Goal: Task Accomplishment & Management: Manage account settings

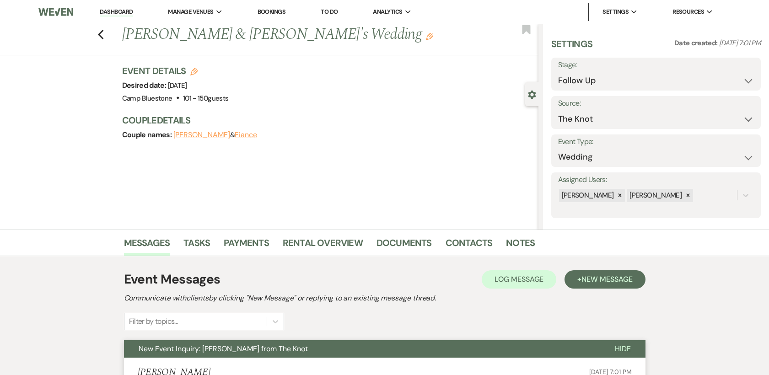
select select "9"
select select "2"
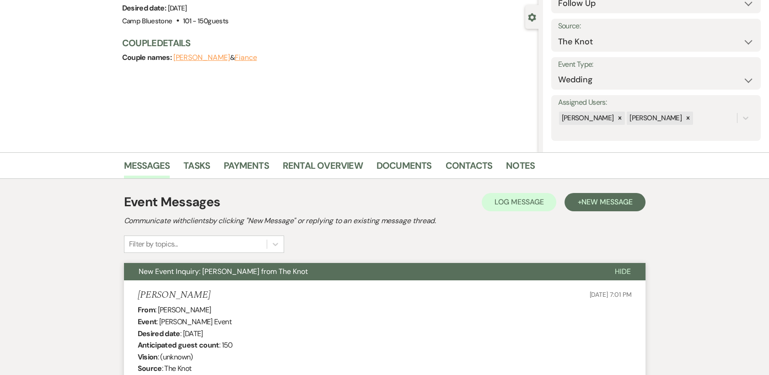
scroll to position [168, 0]
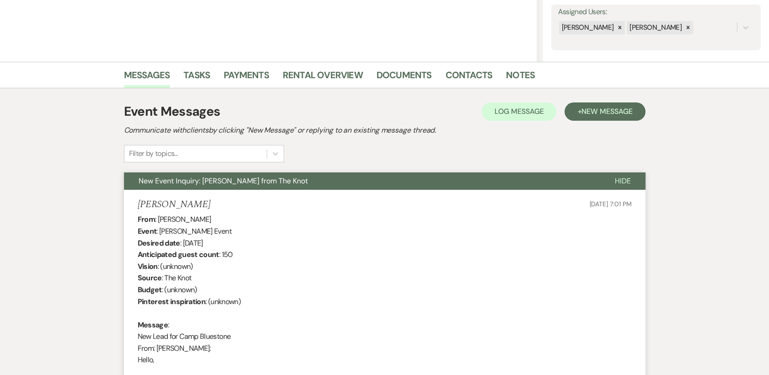
select select "9"
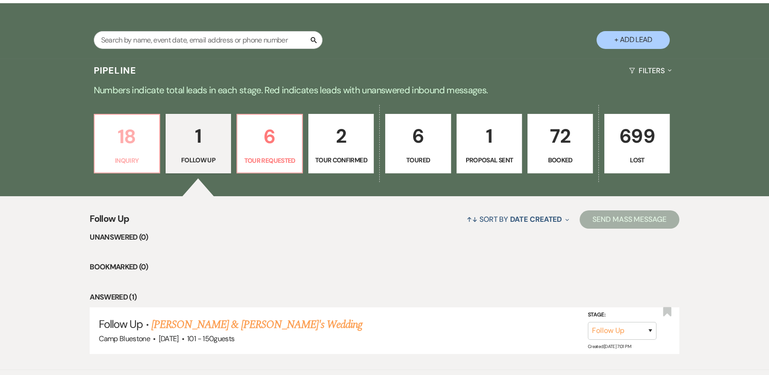
click at [123, 149] on p "18" at bounding box center [127, 136] width 54 height 31
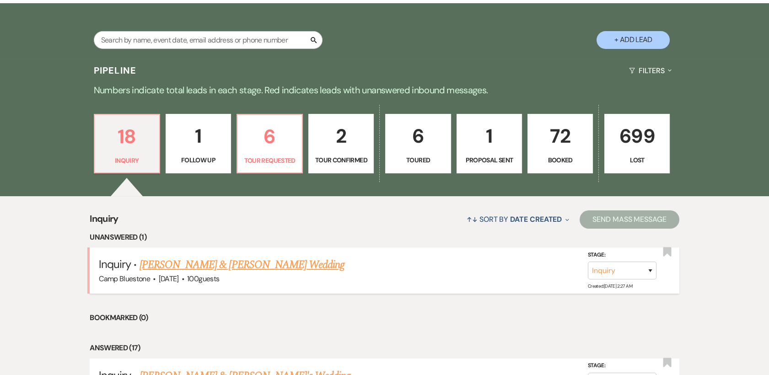
click at [168, 268] on link "[PERSON_NAME] & [PERSON_NAME] Wedding" at bounding box center [242, 265] width 205 height 16
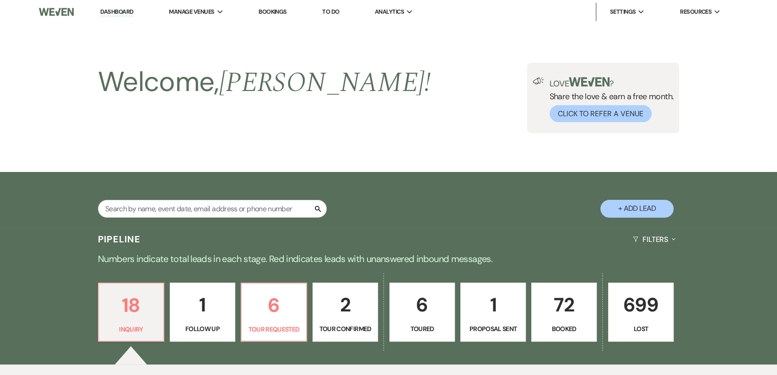
select select "1"
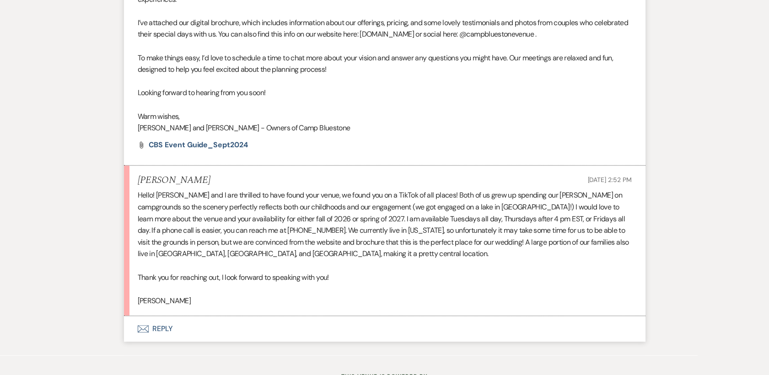
scroll to position [779, 0]
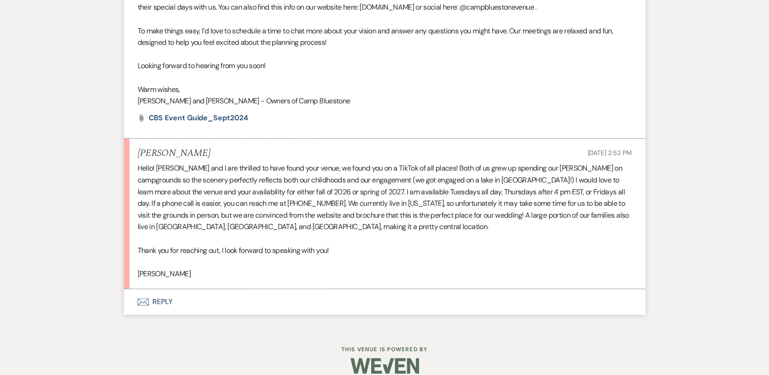
drag, startPoint x: 16, startPoint y: 1, endPoint x: 56, endPoint y: 193, distance: 196.2
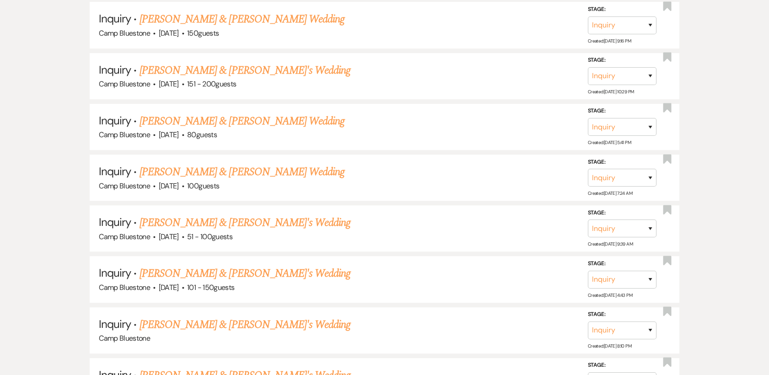
scroll to position [168, 0]
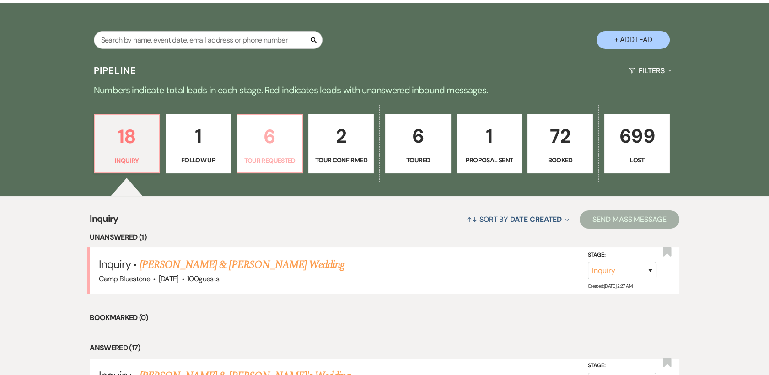
click at [275, 159] on p "Tour Requested" at bounding box center [270, 161] width 54 height 10
select select "2"
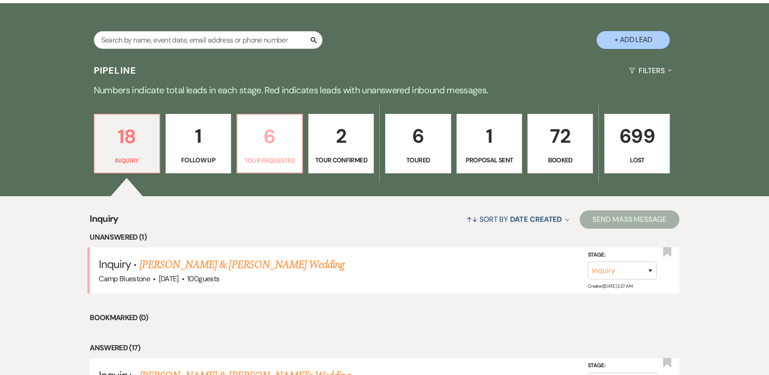
select select "2"
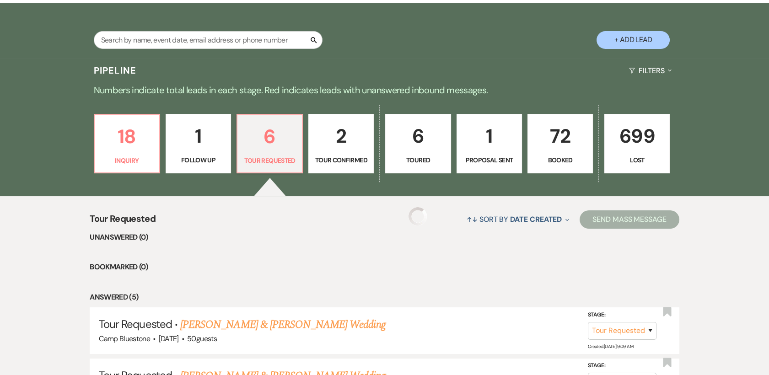
select select "2"
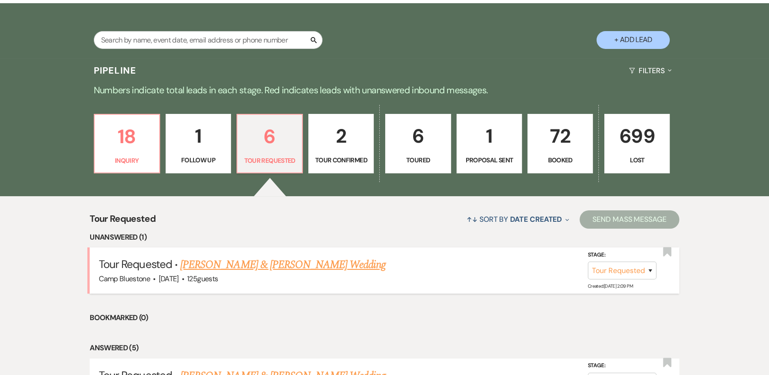
click at [296, 263] on link "[PERSON_NAME] & [PERSON_NAME] Wedding" at bounding box center [282, 265] width 205 height 16
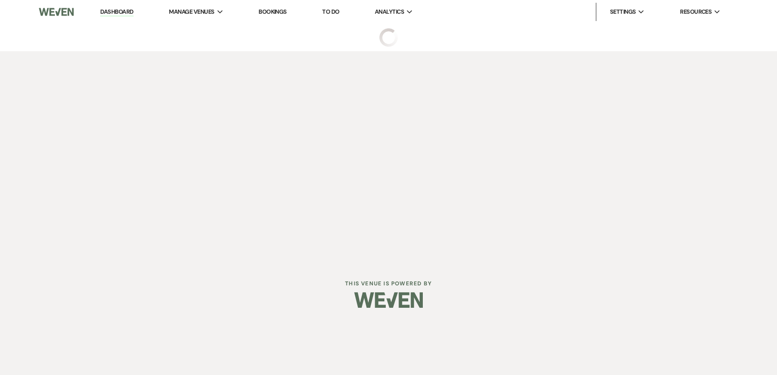
select select "2"
select select "1"
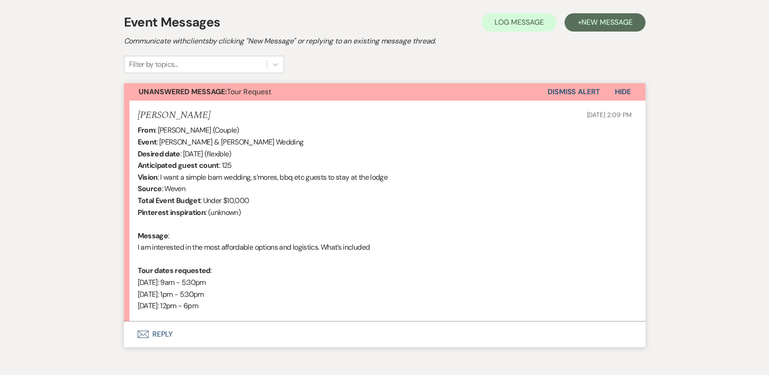
scroll to position [301, 0]
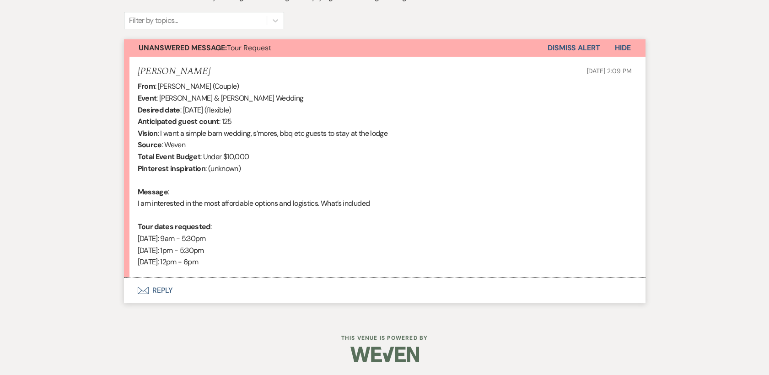
click at [155, 292] on button "Envelope Reply" at bounding box center [385, 291] width 522 height 26
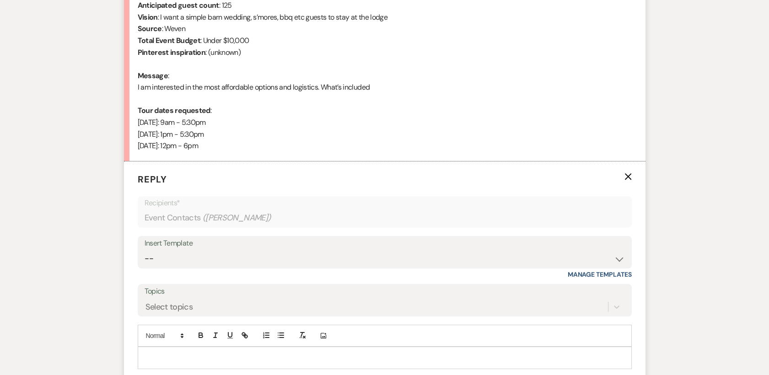
scroll to position [526, 0]
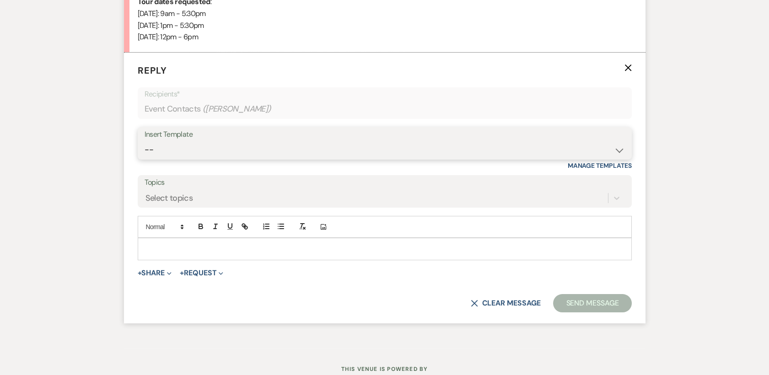
click at [621, 151] on select "-- Weven Planning Portal Introduction (Booked Events) Tour Request Response Con…" at bounding box center [385, 150] width 480 height 18
select select "378"
click at [145, 141] on select "-- Weven Planning Portal Introduction (Booked Events) Tour Request Response Con…" at bounding box center [385, 150] width 480 height 18
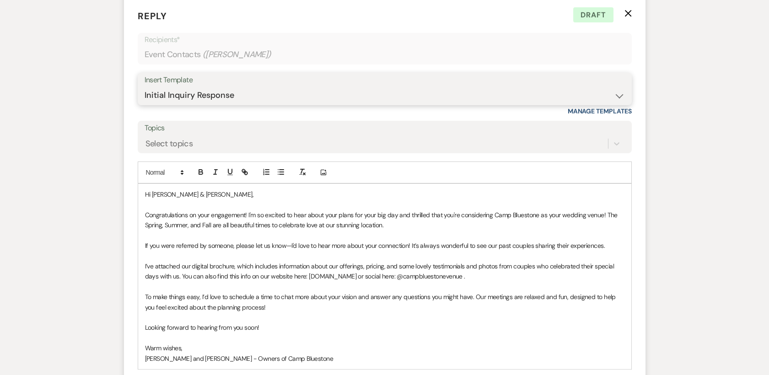
scroll to position [597, 0]
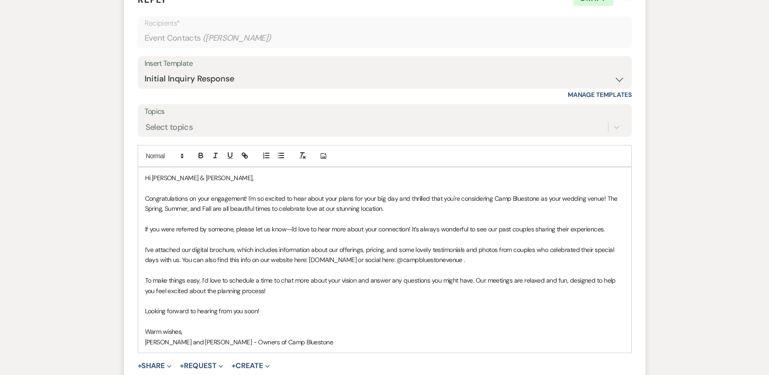
click at [200, 209] on p "Congratulations on your engagement! I'm so excited to hear about your plans for…" at bounding box center [384, 204] width 479 height 21
click at [161, 205] on p "Congratulations on your engagement! I'm so excited to hear about your plans for…" at bounding box center [384, 204] width 479 height 21
click at [326, 208] on p "Congratulations on your engagement! I'm so excited to hear about your plans for…" at bounding box center [384, 204] width 479 height 21
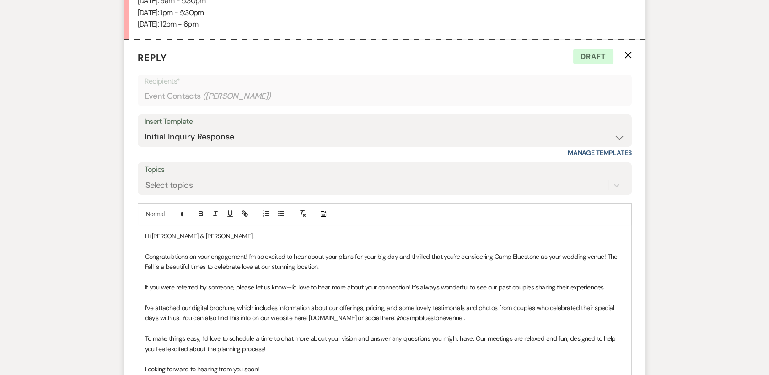
scroll to position [542, 0]
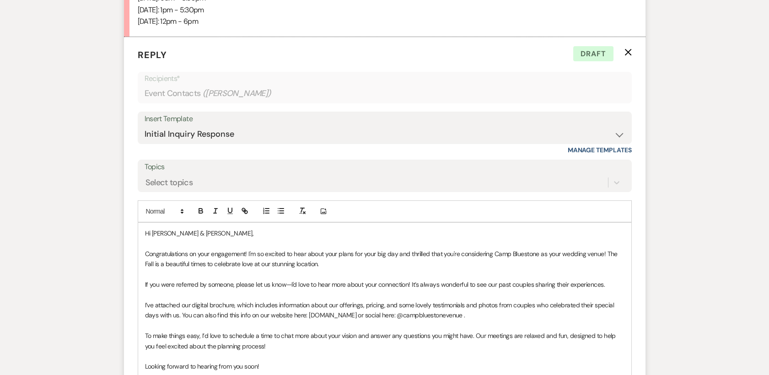
click at [740, 167] on div "Messages Tasks Payments Rental Overview Documents Contacts Notes Event Messages…" at bounding box center [384, 99] width 769 height 823
drag, startPoint x: 708, startPoint y: 117, endPoint x: 776, endPoint y: 129, distance: 69.2
click at [707, 118] on div "Messages Tasks Payments Rental Overview Documents Contacts Notes Event Messages…" at bounding box center [384, 99] width 769 height 823
drag, startPoint x: 691, startPoint y: 322, endPoint x: 712, endPoint y: 306, distance: 26.4
click at [698, 314] on div "Messages Tasks Payments Rental Overview Documents Contacts Notes Event Messages…" at bounding box center [384, 99] width 769 height 823
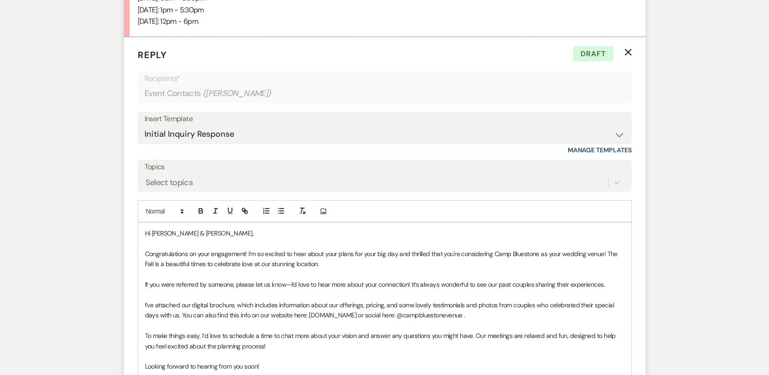
drag, startPoint x: 714, startPoint y: 306, endPoint x: 716, endPoint y: 300, distance: 6.1
click at [715, 304] on div "Messages Tasks Payments Rental Overview Documents Contacts Notes Event Messages…" at bounding box center [384, 99] width 769 height 823
click at [295, 304] on p "I’ve attached our digital brochure, which includes information about our offeri…" at bounding box center [384, 310] width 479 height 21
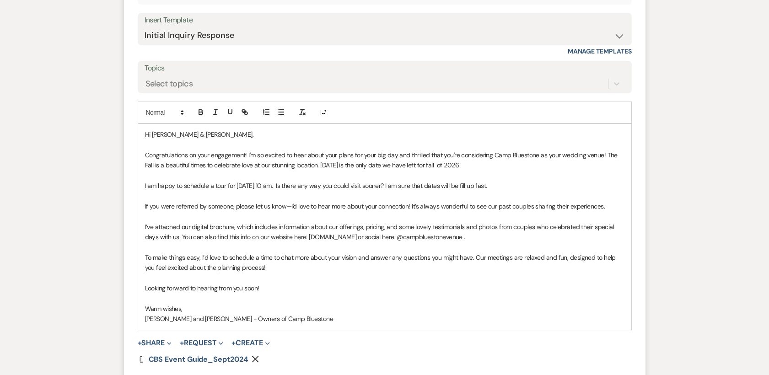
scroll to position [642, 0]
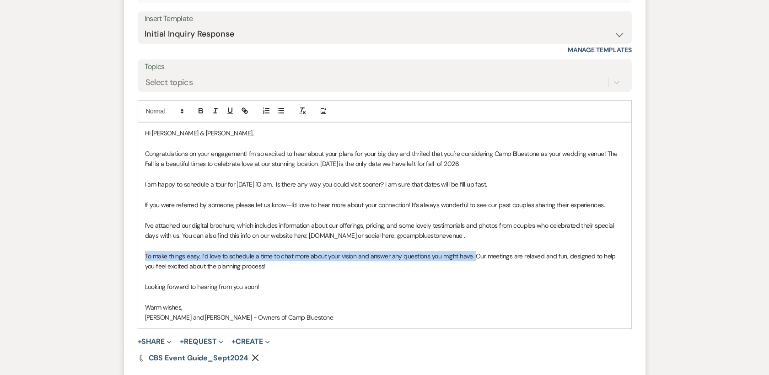
drag, startPoint x: 146, startPoint y: 253, endPoint x: 475, endPoint y: 255, distance: 329.4
click at [475, 255] on p "To make things easy, I’d love to schedule a time to chat more about your vision…" at bounding box center [384, 261] width 479 height 21
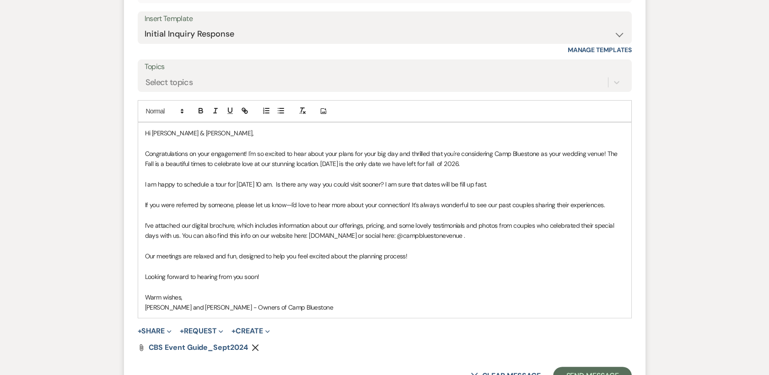
click at [426, 253] on p "Our meetings are relaxed and fun, designed to help you feel excited about the p…" at bounding box center [384, 256] width 479 height 10
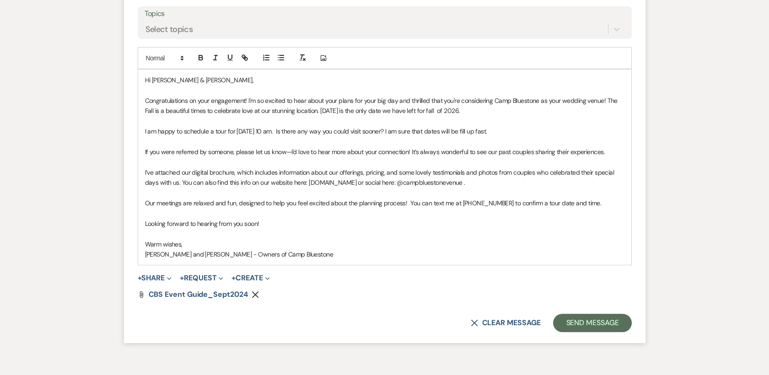
scroll to position [746, 0]
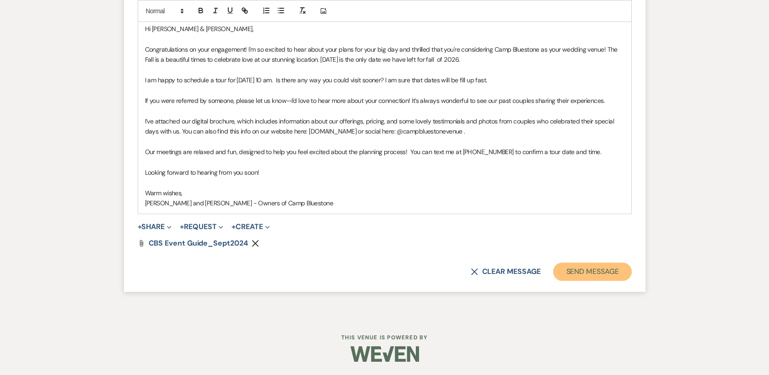
click at [600, 274] on button "Send Message" at bounding box center [592, 272] width 78 height 18
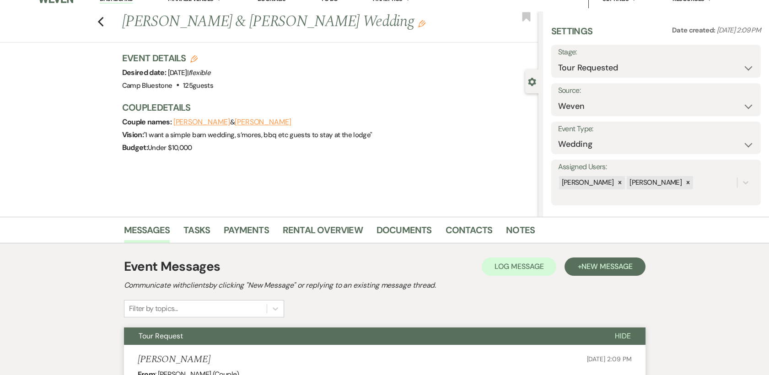
scroll to position [4, 0]
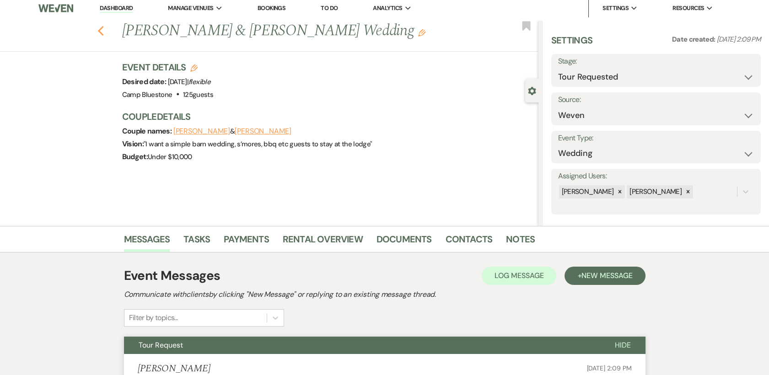
click at [103, 33] on use "button" at bounding box center [100, 31] width 6 height 10
select select "2"
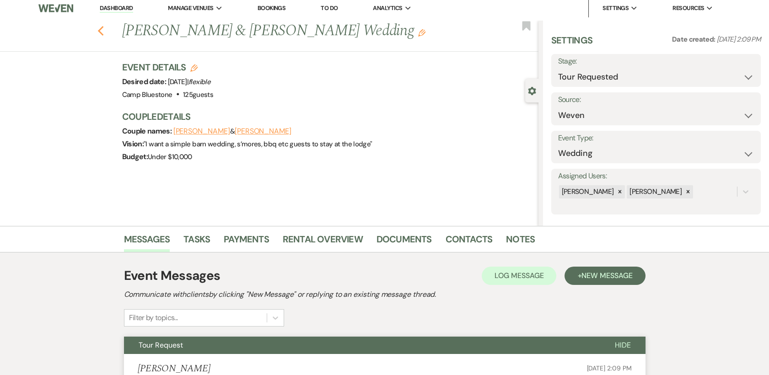
select select "2"
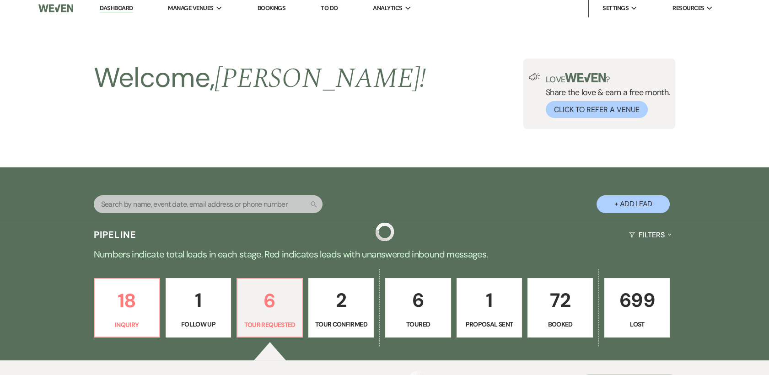
scroll to position [168, 0]
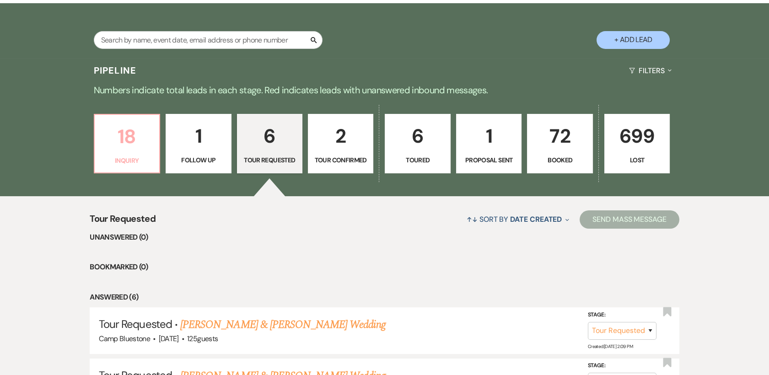
click at [137, 141] on p "18" at bounding box center [127, 136] width 54 height 31
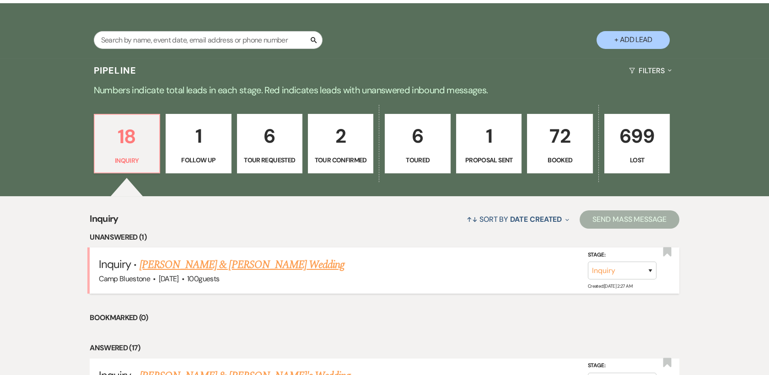
click at [182, 262] on link "[PERSON_NAME] & [PERSON_NAME] Wedding" at bounding box center [242, 265] width 205 height 16
select select "1"
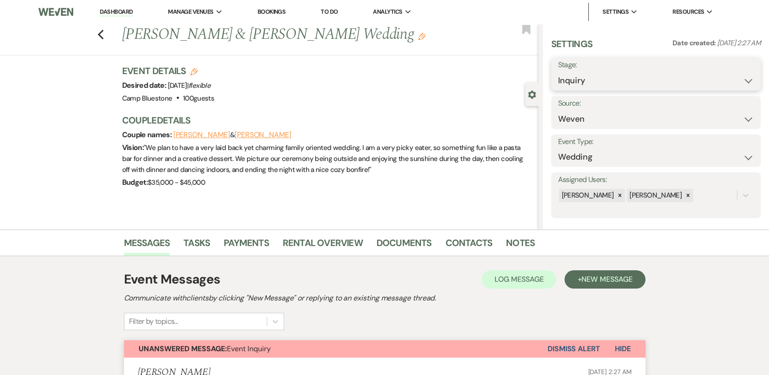
click at [743, 81] on select "Inquiry Follow Up Tour Requested Tour Confirmed Toured Proposal Sent Booked Lost" at bounding box center [656, 81] width 196 height 18
select select "9"
click at [558, 72] on select "Inquiry Follow Up Tour Requested Tour Confirmed Toured Proposal Sent Booked Lost" at bounding box center [656, 81] width 196 height 18
click at [729, 69] on button "Save" at bounding box center [738, 74] width 44 height 18
click at [113, 11] on link "Dashboard" at bounding box center [116, 12] width 33 height 9
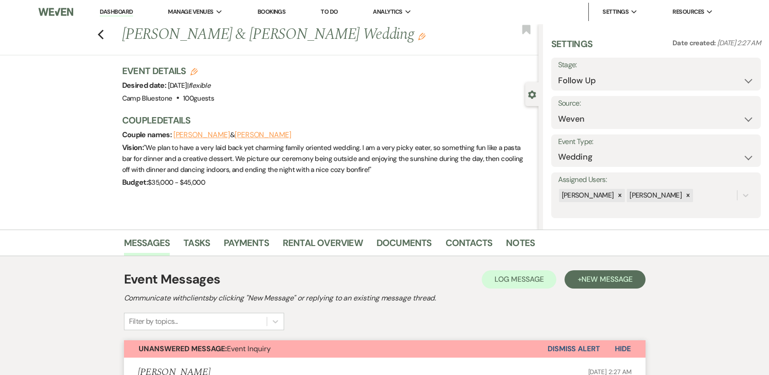
select select "9"
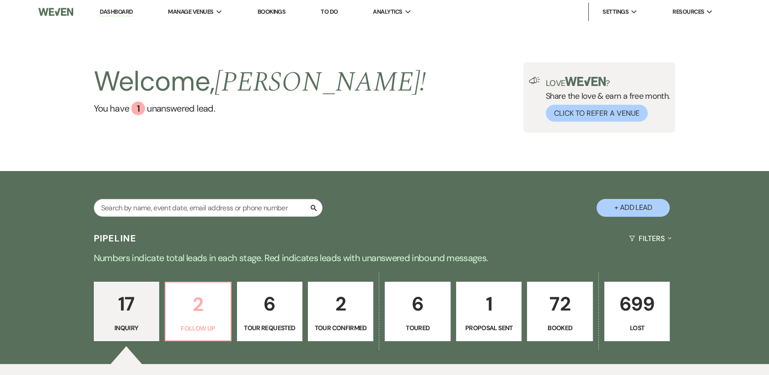
click at [193, 304] on p "2" at bounding box center [198, 304] width 54 height 31
select select "9"
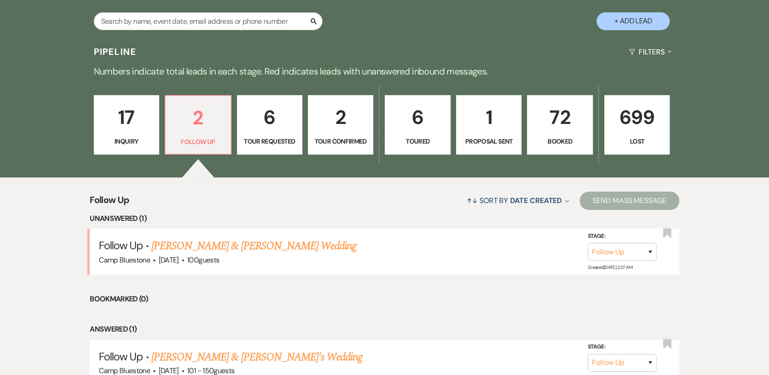
scroll to position [223, 0]
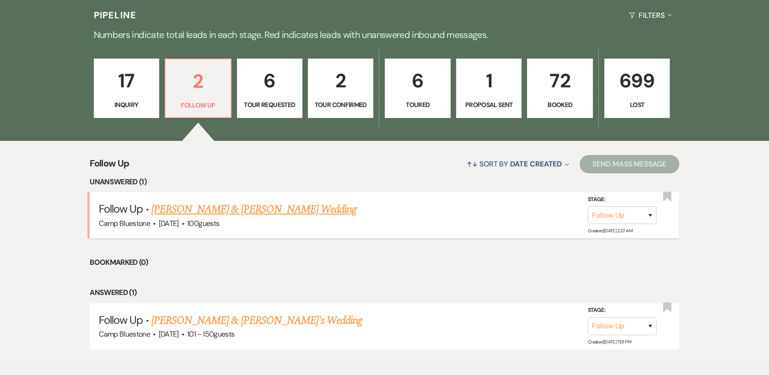
click at [259, 211] on link "[PERSON_NAME] & [PERSON_NAME] Wedding" at bounding box center [253, 209] width 205 height 16
select select "9"
select select "1"
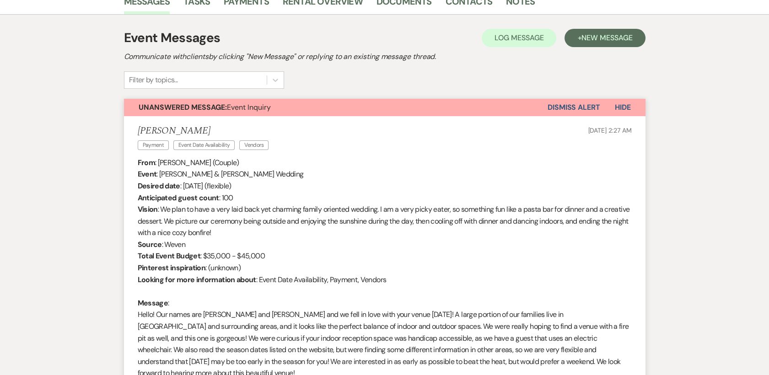
scroll to position [249, 0]
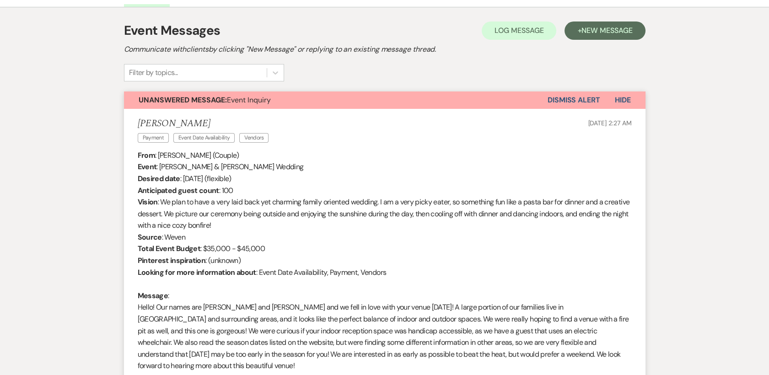
click at [592, 97] on button "Dismiss Alert" at bounding box center [574, 100] width 53 height 17
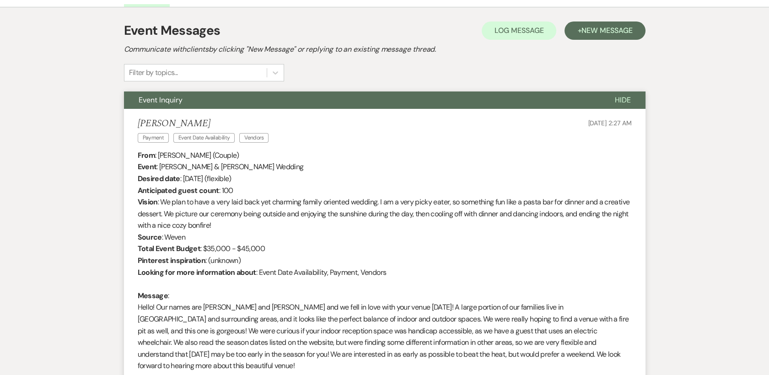
select select "9"
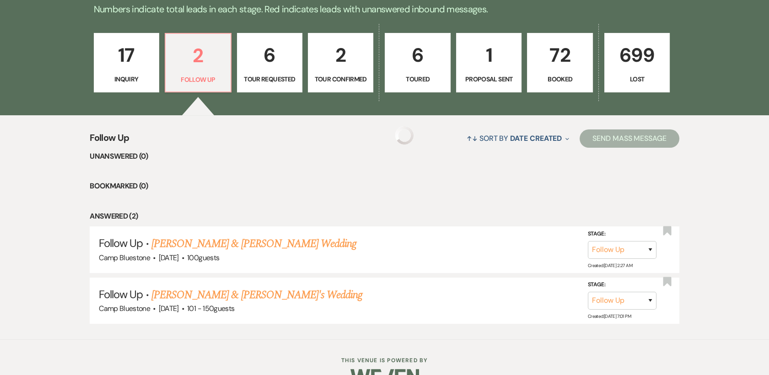
scroll to position [223, 0]
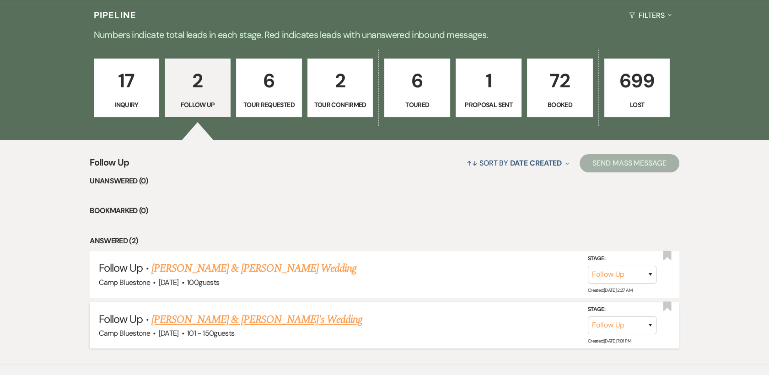
click at [245, 318] on link "[PERSON_NAME] & [PERSON_NAME]'s Wedding" at bounding box center [256, 320] width 211 height 16
select select "9"
select select "2"
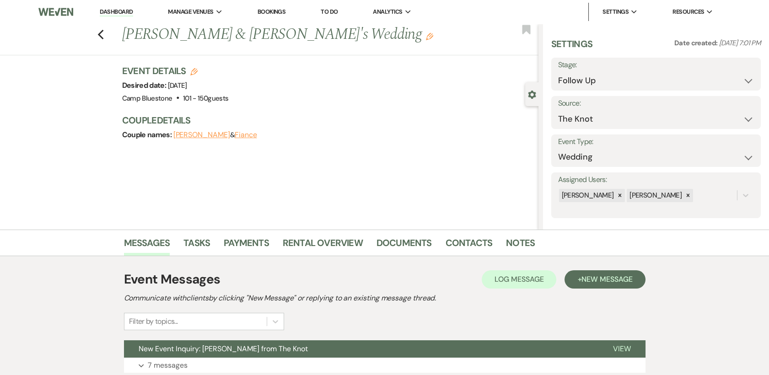
click at [115, 15] on link "Dashboard" at bounding box center [116, 12] width 33 height 9
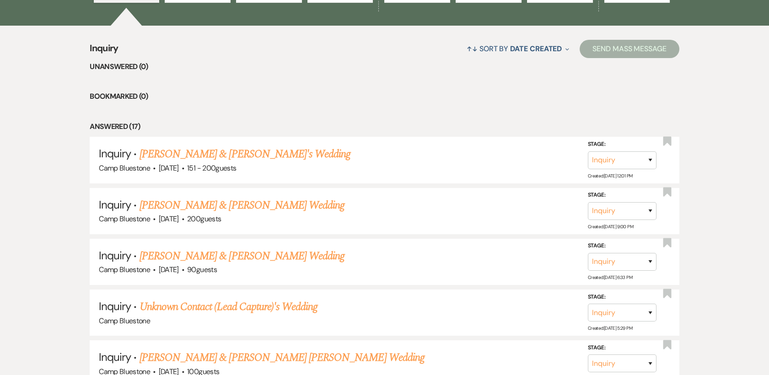
scroll to position [346, 0]
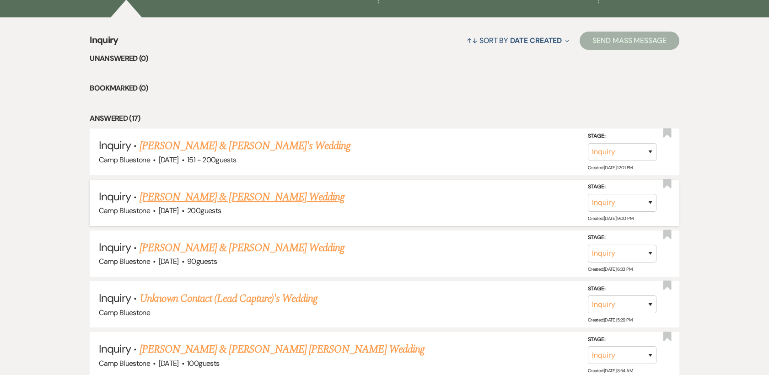
click at [201, 199] on link "[PERSON_NAME] & [PERSON_NAME] Wedding" at bounding box center [242, 197] width 205 height 16
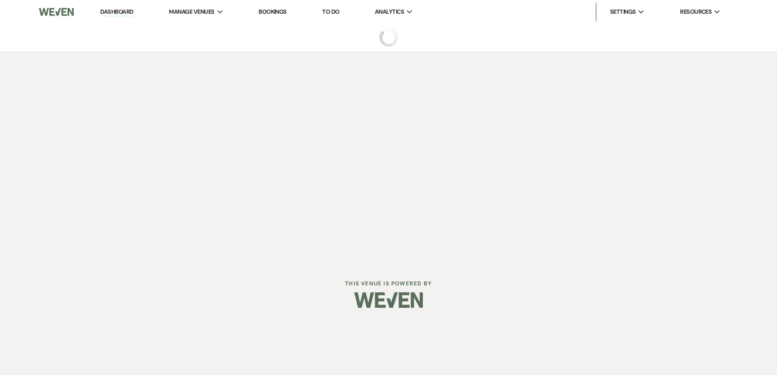
select select "1"
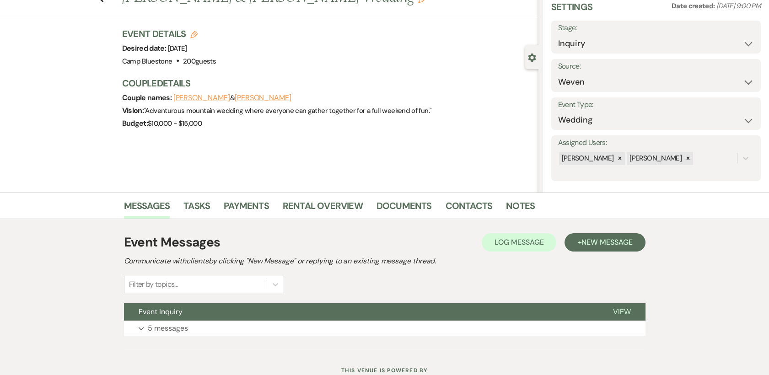
scroll to position [70, 0]
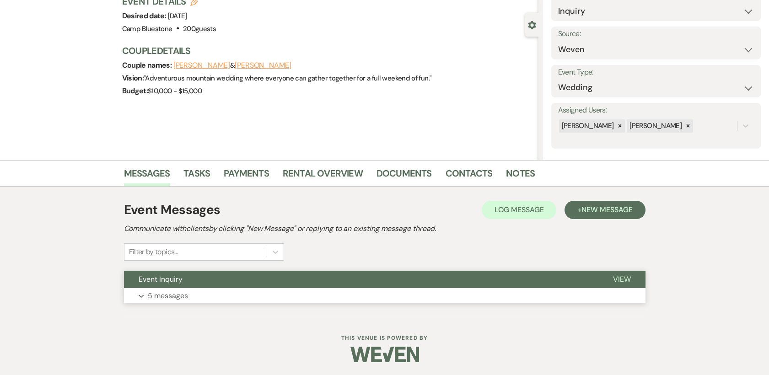
click at [170, 278] on span "Event Inquiry" at bounding box center [161, 280] width 44 height 10
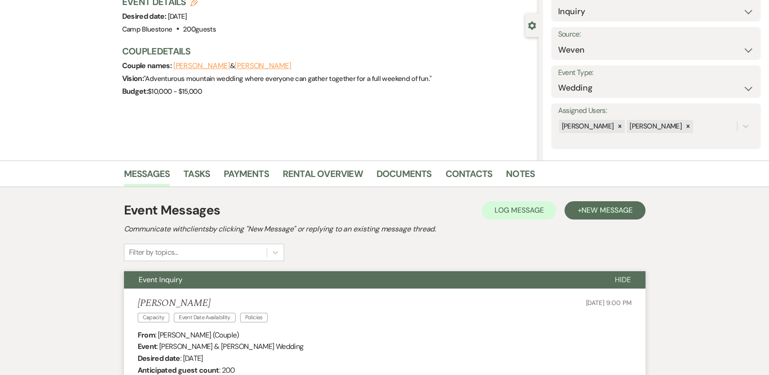
scroll to position [0, 0]
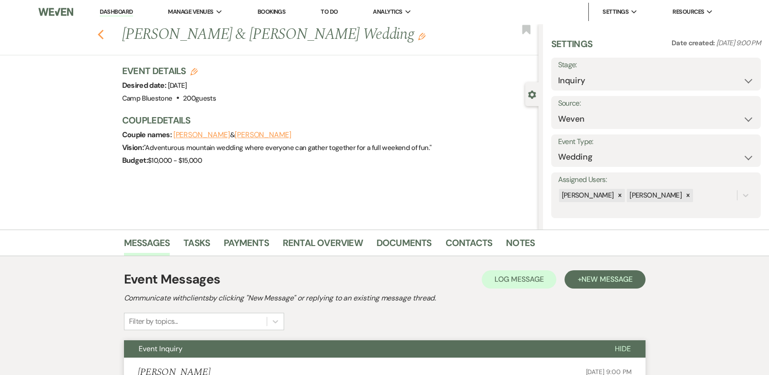
click at [103, 36] on use "button" at bounding box center [100, 35] width 6 height 10
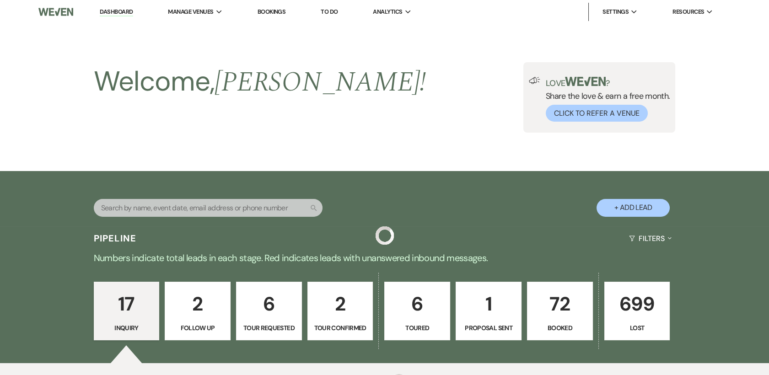
scroll to position [346, 0]
